Goal: Obtain resource: Download file/media

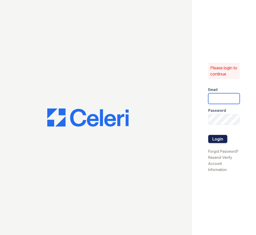
type input "[EMAIL_ADDRESS][DOMAIN_NAME]"
click at [222, 140] on button "Login" at bounding box center [217, 139] width 19 height 8
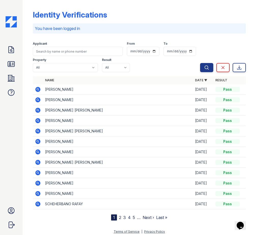
click at [68, 90] on td "LAURA SIMMONS ADAMS" at bounding box center [118, 89] width 150 height 10
click at [37, 90] on icon at bounding box center [37, 89] width 5 height 5
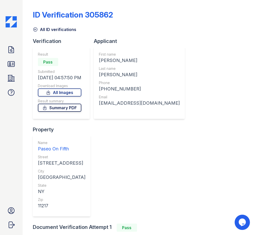
click at [65, 108] on link "Summary PDF" at bounding box center [59, 108] width 43 height 8
click at [57, 109] on link "Summary PDF" at bounding box center [59, 108] width 43 height 8
drag, startPoint x: 71, startPoint y: 90, endPoint x: 99, endPoint y: 89, distance: 28.5
click at [71, 90] on link "All Images" at bounding box center [59, 92] width 43 height 8
click at [13, 53] on icon at bounding box center [11, 50] width 5 height 6
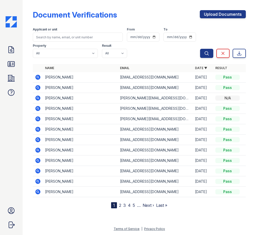
click at [57, 76] on td "Laura Adams" at bounding box center [80, 77] width 75 height 10
click at [37, 77] on icon at bounding box center [37, 76] width 1 height 1
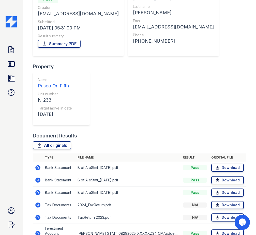
scroll to position [51, 0]
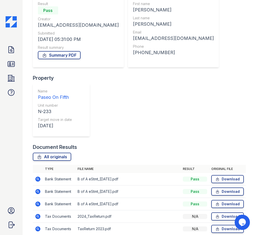
drag, startPoint x: 53, startPoint y: 54, endPoint x: 94, endPoint y: 50, distance: 41.6
click at [53, 54] on link "Summary PDF" at bounding box center [59, 55] width 43 height 8
click at [63, 153] on link "All originals" at bounding box center [52, 157] width 38 height 8
drag, startPoint x: 232, startPoint y: 30, endPoint x: 229, endPoint y: 30, distance: 3.6
click at [232, 30] on div "Document Verification 185466 All document verifications Verification Result Pas…" at bounding box center [139, 157] width 213 height 412
